Goal: Information Seeking & Learning: Understand process/instructions

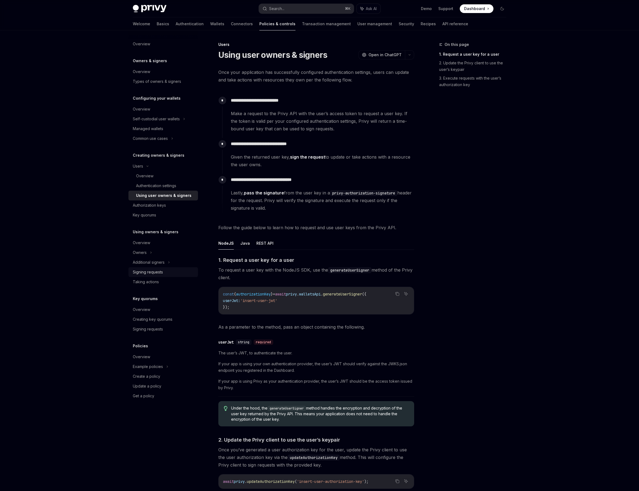
click at [149, 271] on div "Signing requests" at bounding box center [148, 272] width 30 height 7
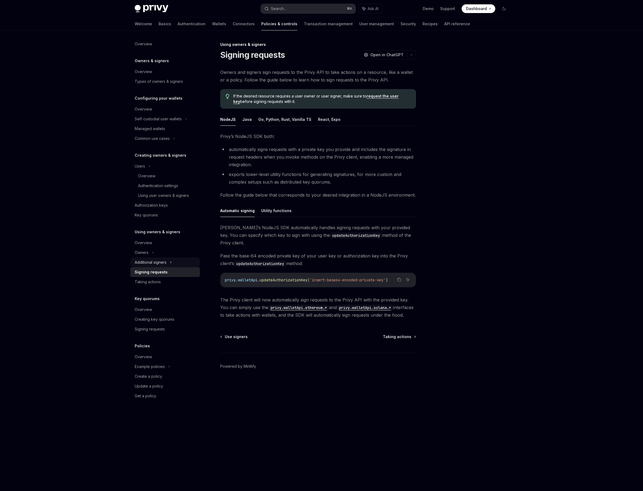
click at [153, 264] on div "Additional signers" at bounding box center [151, 262] width 32 height 7
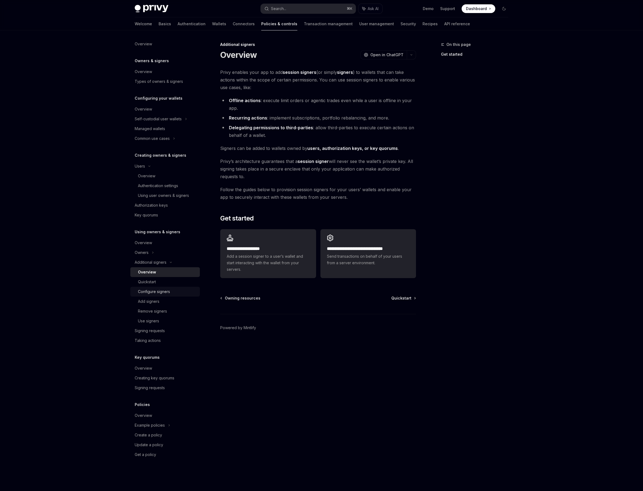
click at [160, 293] on div "Configure signers" at bounding box center [154, 291] width 32 height 7
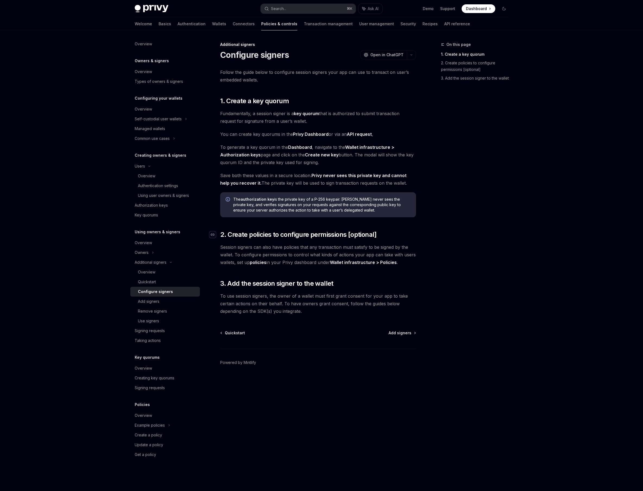
click at [212, 233] on icon "Navigate to header" at bounding box center [213, 234] width 4 height 3
type textarea "*"
